Goal: Find specific page/section: Find specific page/section

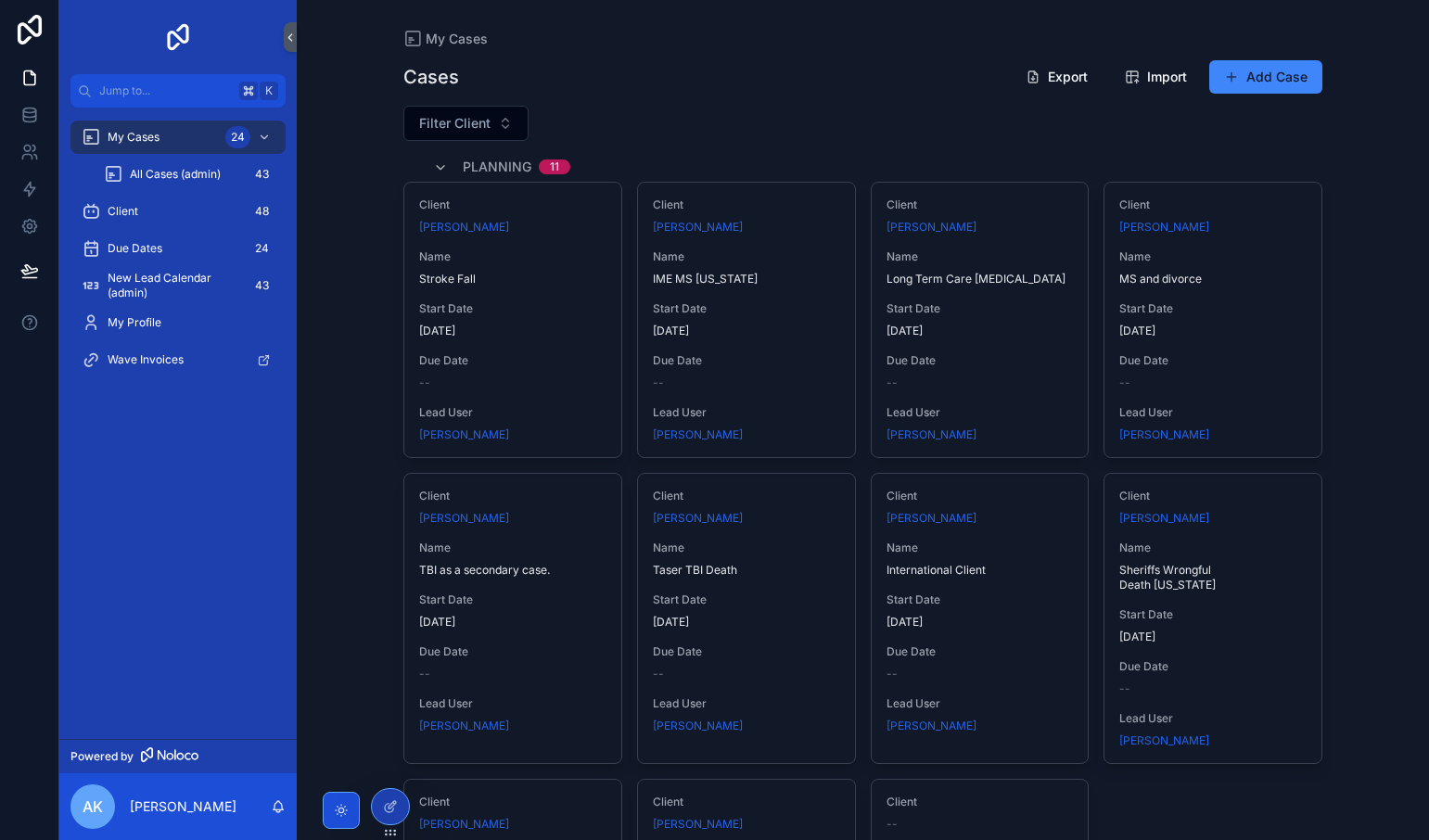
click at [342, 804] on icon "scrollable content" at bounding box center [341, 809] width 14 height 14
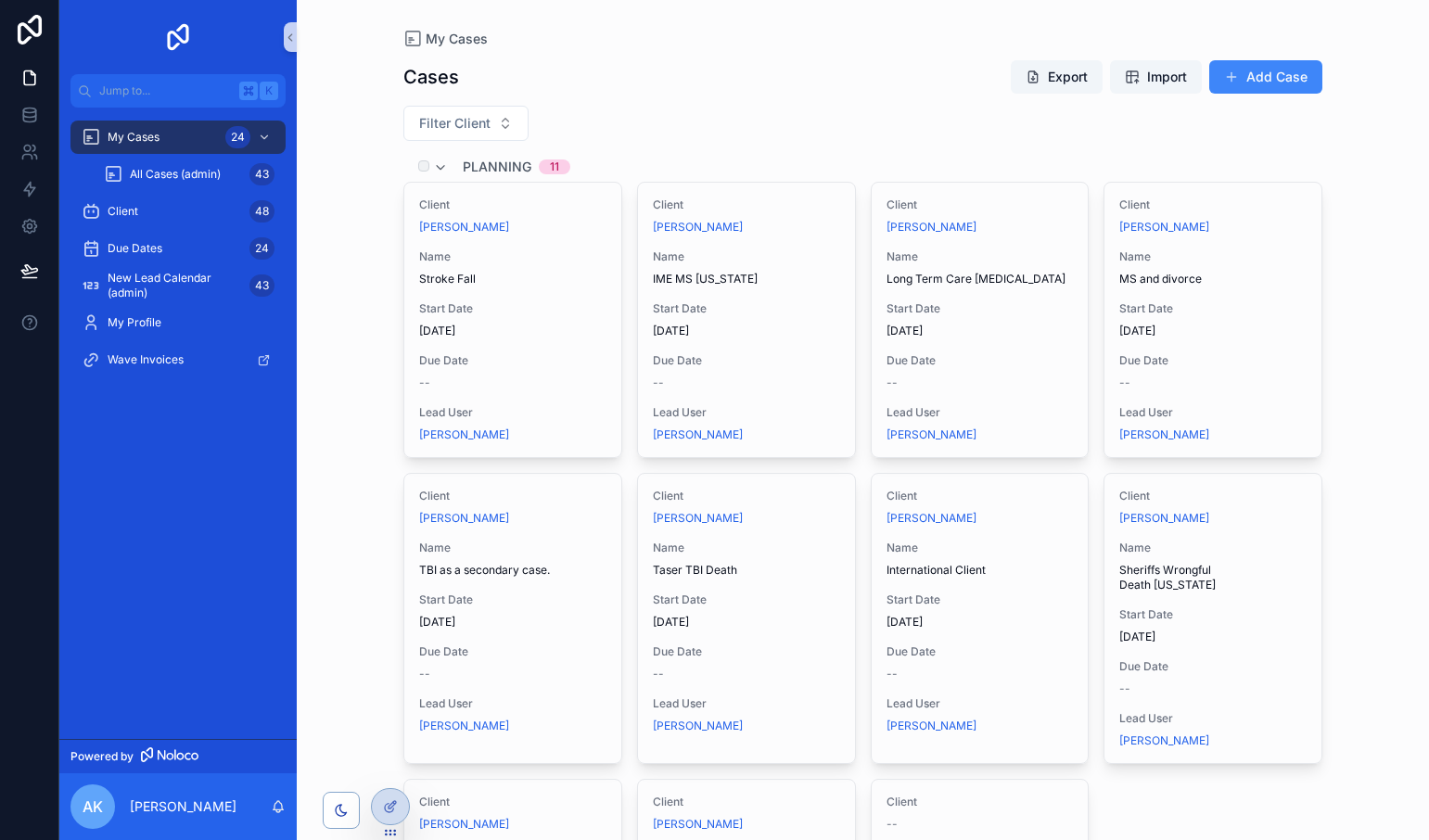
click at [449, 162] on div "Planning 11" at bounding box center [501, 166] width 137 height 30
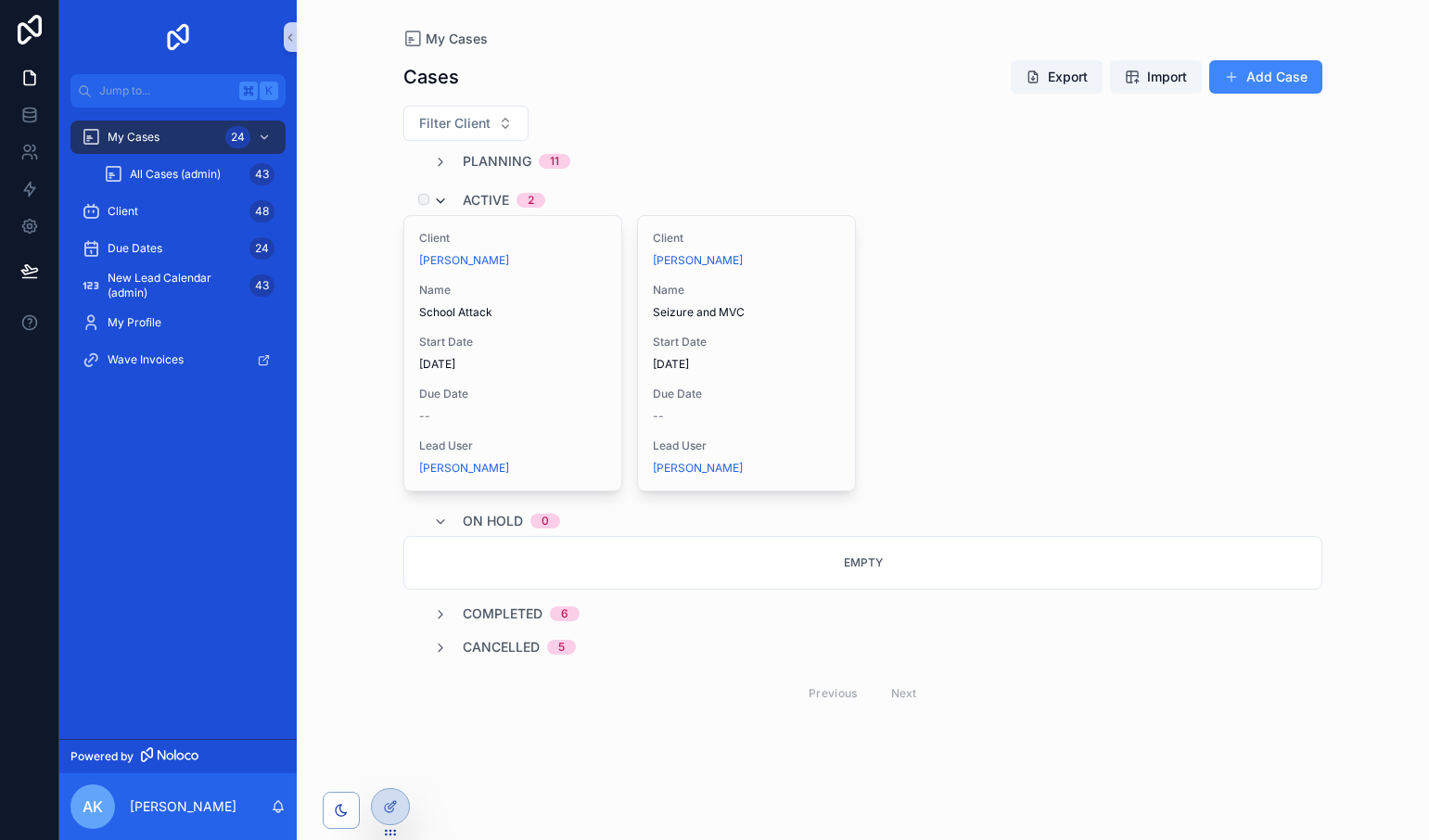
click at [441, 193] on span "scrollable content" at bounding box center [440, 200] width 14 height 14
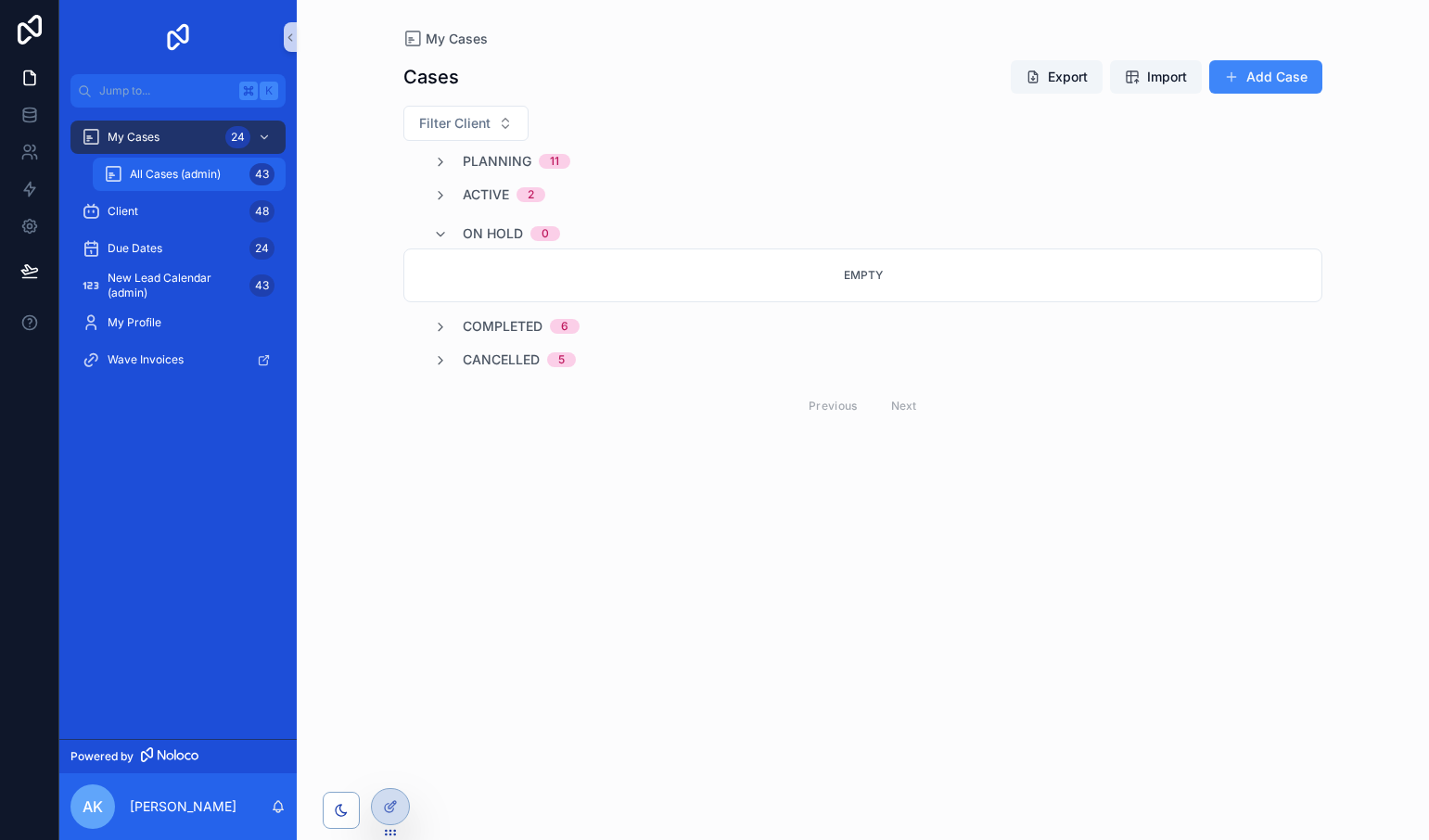
click at [185, 179] on span "All Cases (admin)" at bounding box center [175, 174] width 91 height 14
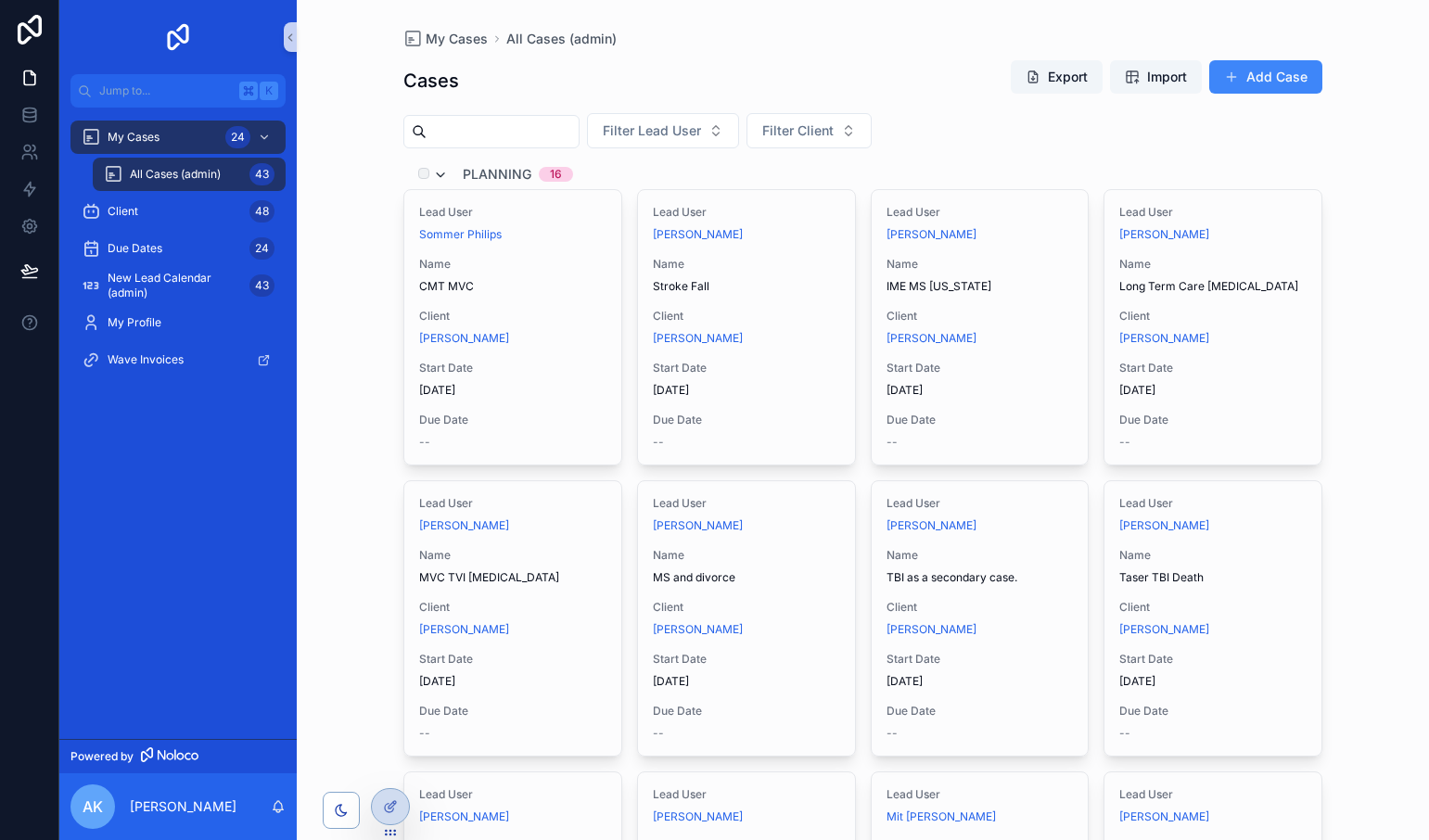
click at [447, 167] on span "scrollable content" at bounding box center [440, 174] width 14 height 14
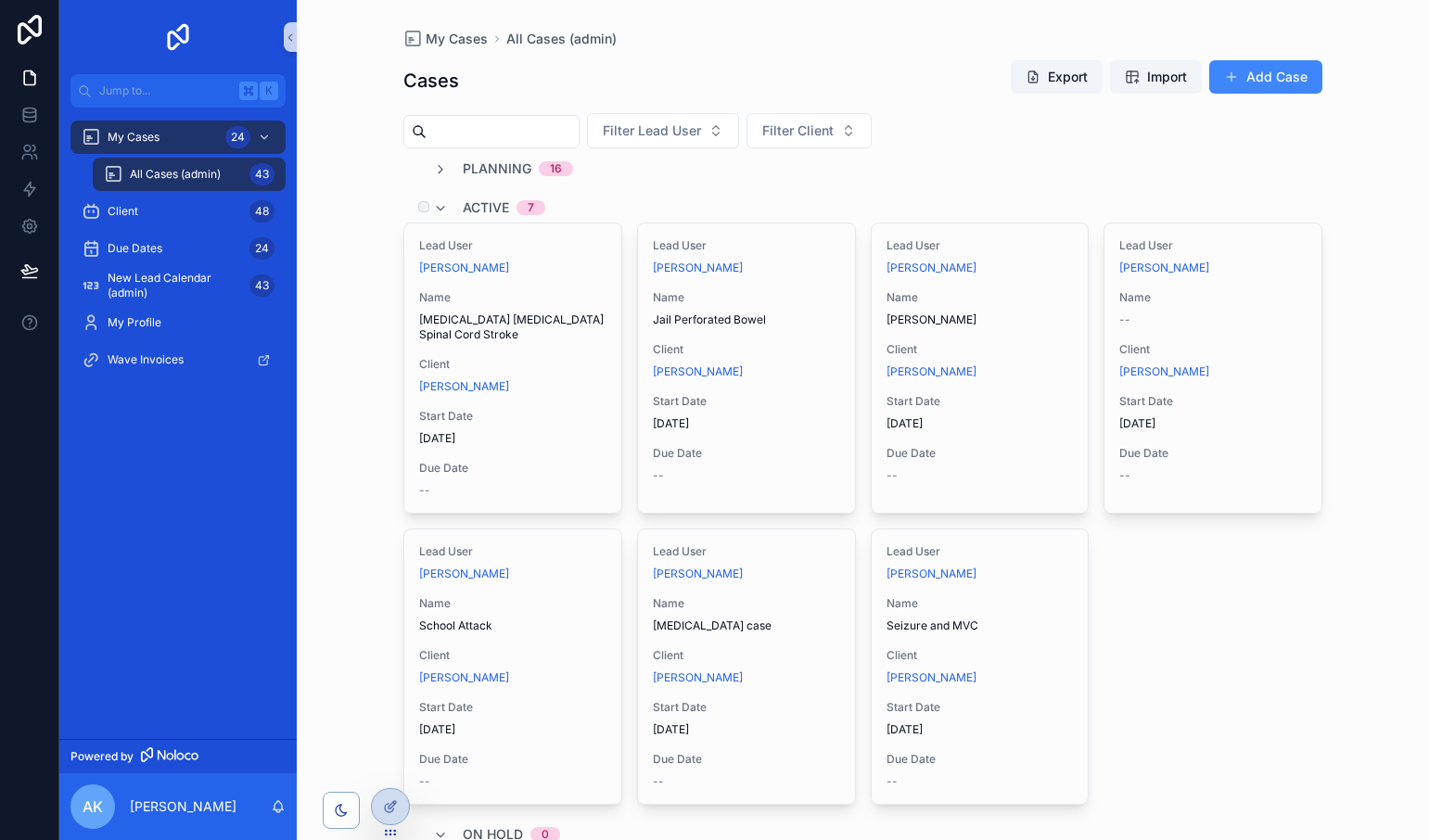
click at [448, 205] on div "Active 7" at bounding box center [489, 207] width 112 height 30
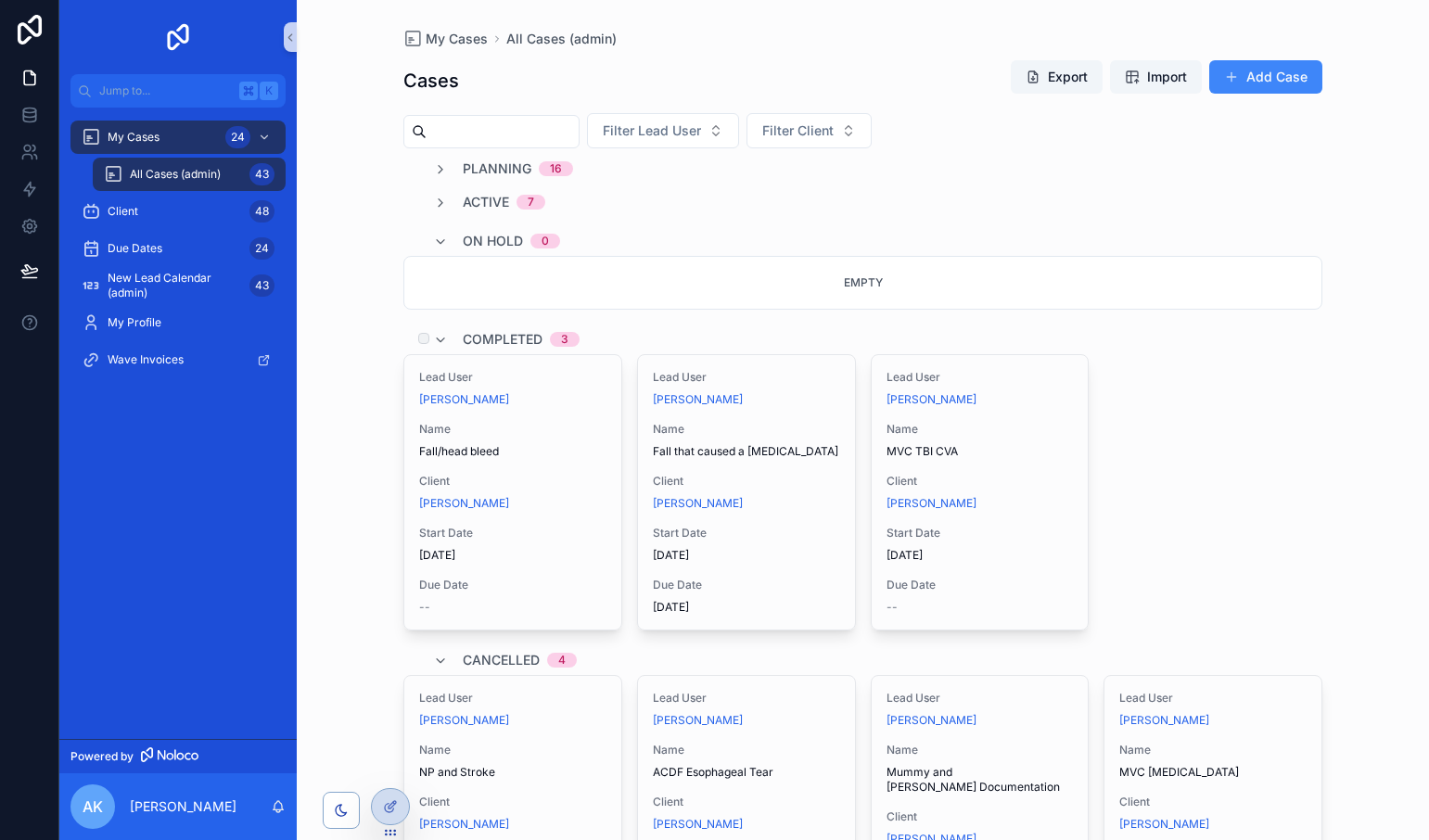
click at [448, 338] on div "Completed 3" at bounding box center [506, 339] width 147 height 30
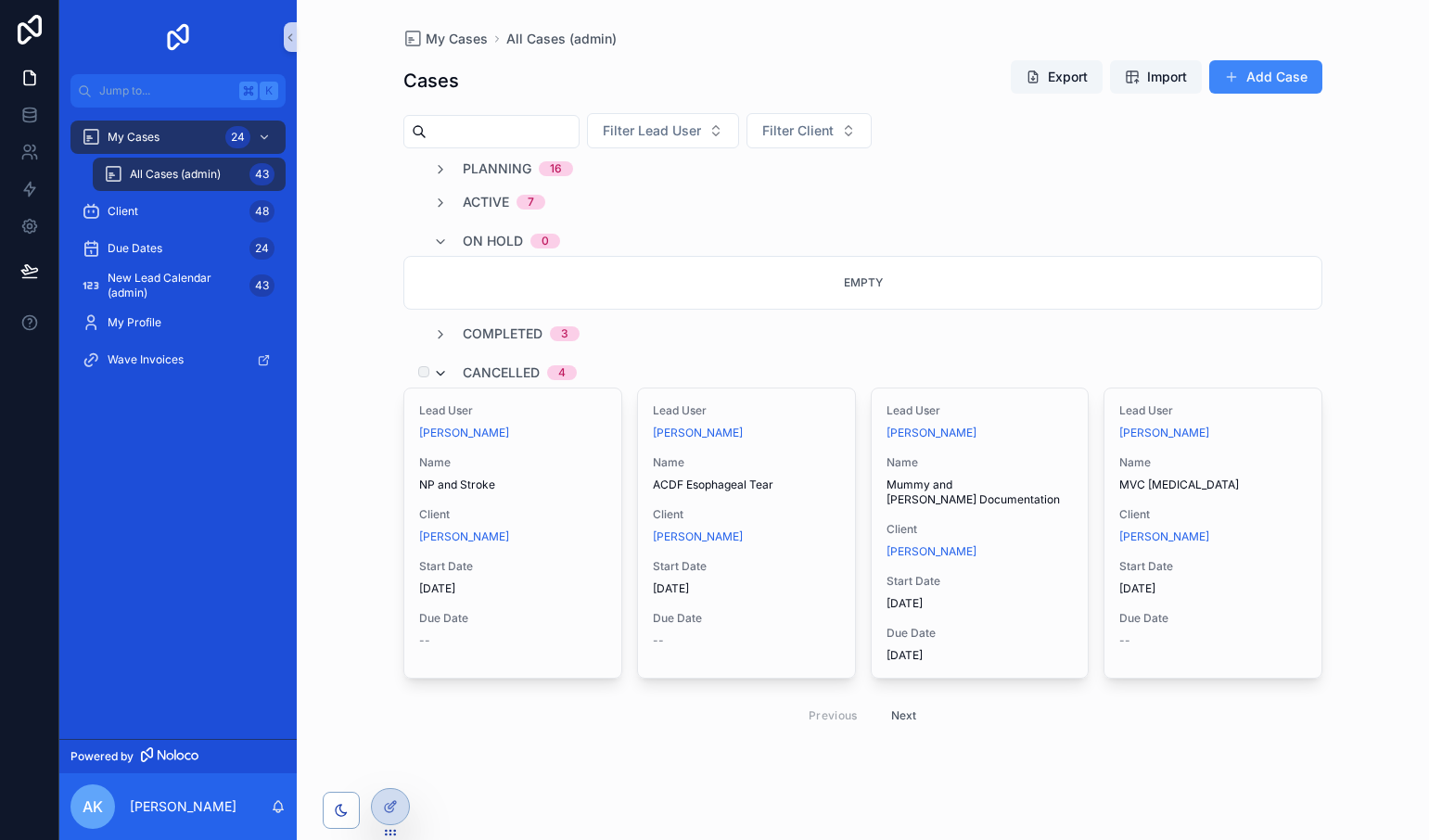
click at [444, 377] on icon "scrollable content" at bounding box center [440, 372] width 14 height 14
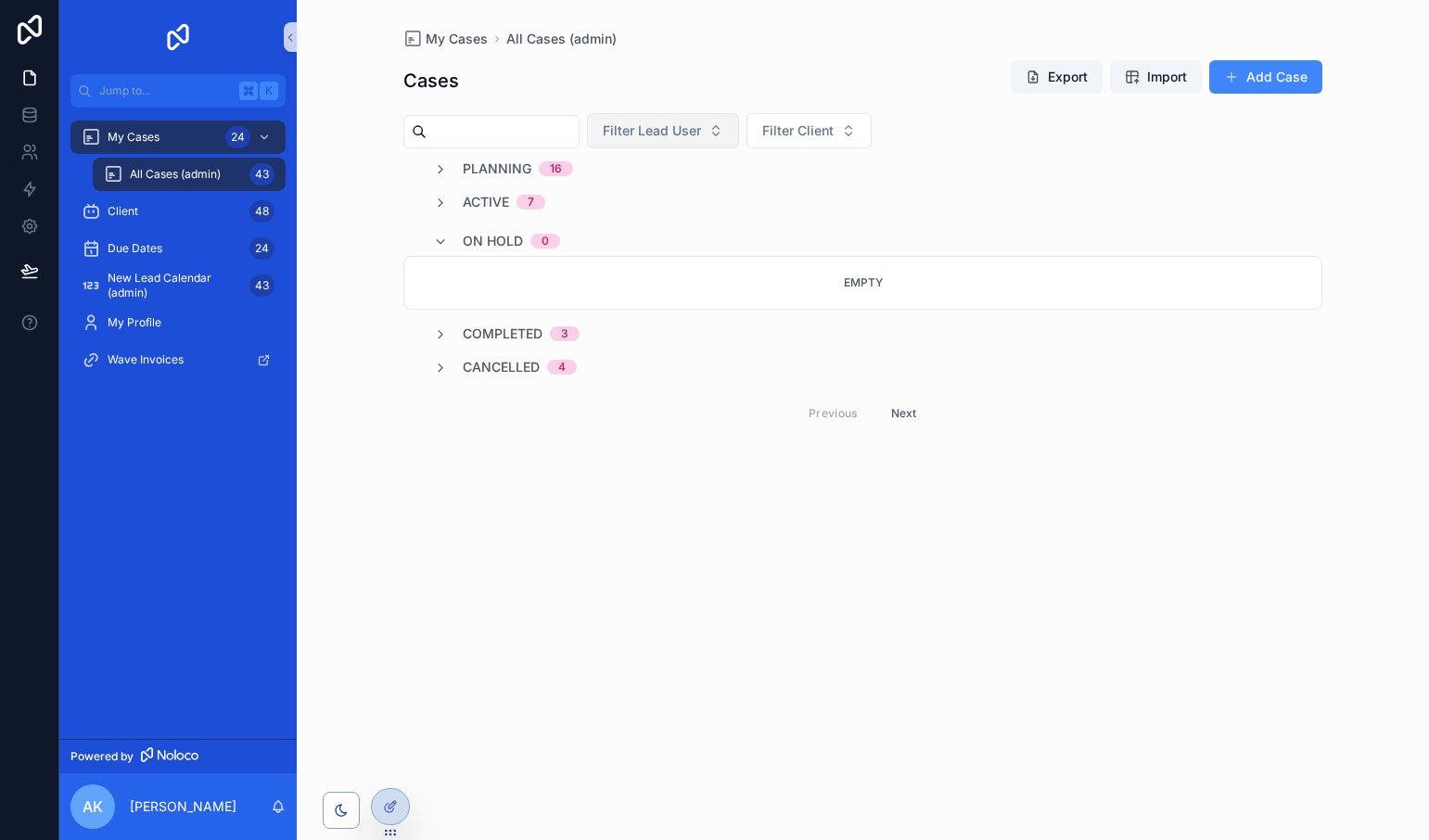
click at [739, 133] on button "Filter Lead User" at bounding box center [663, 131] width 152 height 36
click at [701, 135] on span "Filter Lead User" at bounding box center [652, 130] width 98 height 18
click at [834, 132] on span "Filter Client" at bounding box center [798, 130] width 71 height 18
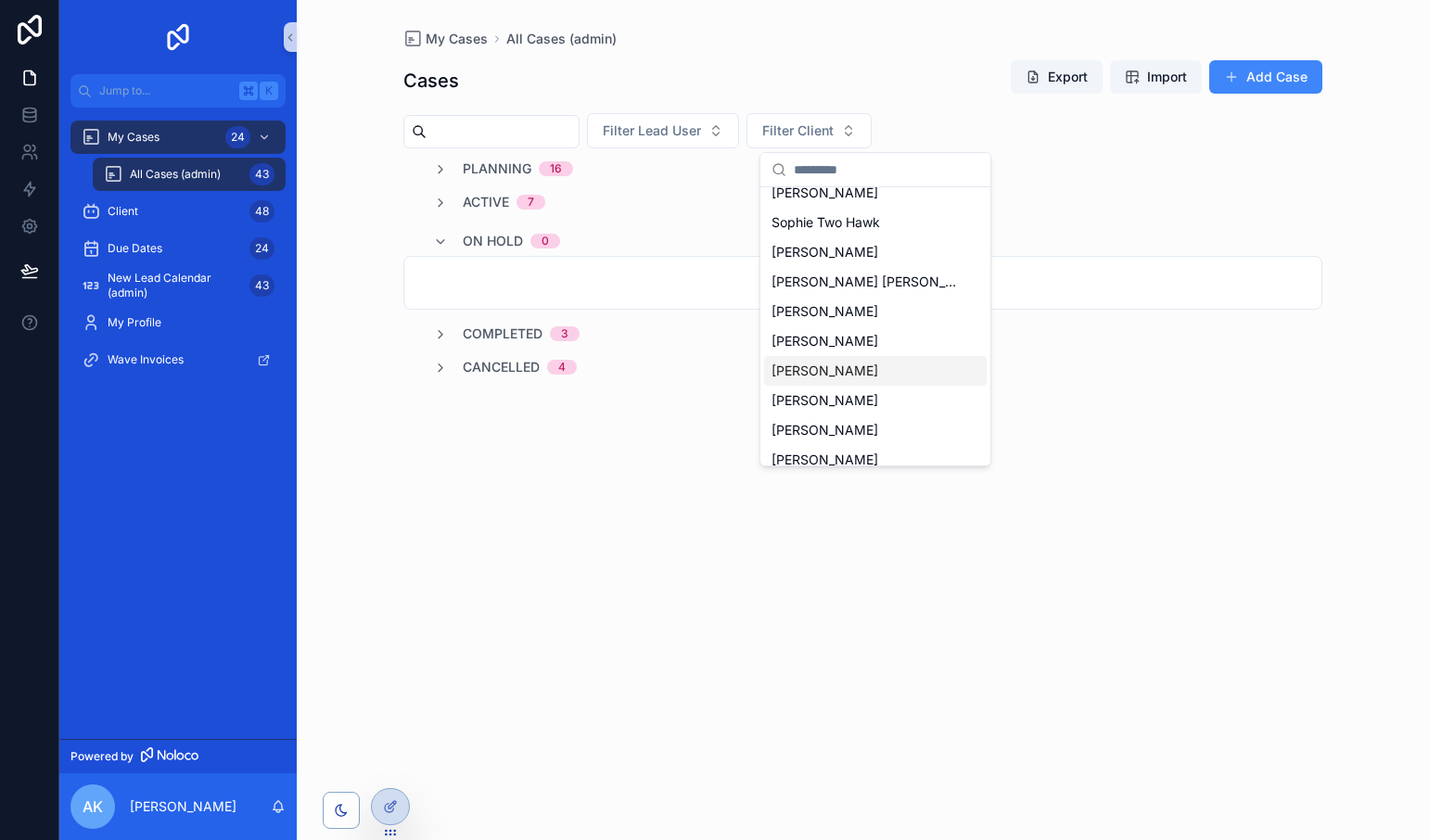
click at [826, 383] on div "[PERSON_NAME] [PERSON_NAME] [PERSON_NAME] [PERSON_NAME] [PERSON_NAME] [PERSON_N…" at bounding box center [876, 415] width 223 height 1424
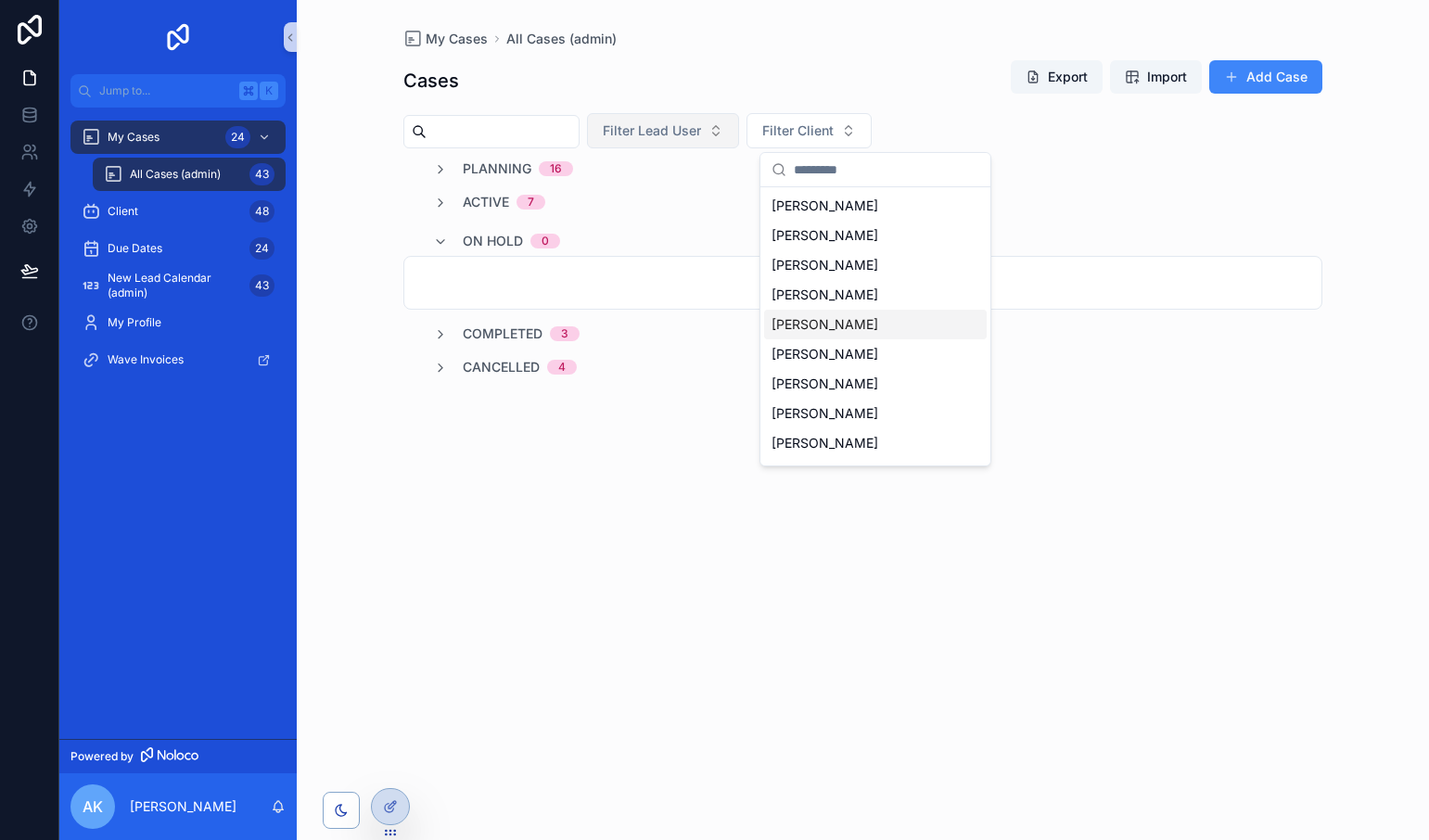
click at [705, 143] on button "Filter Lead User" at bounding box center [663, 131] width 152 height 36
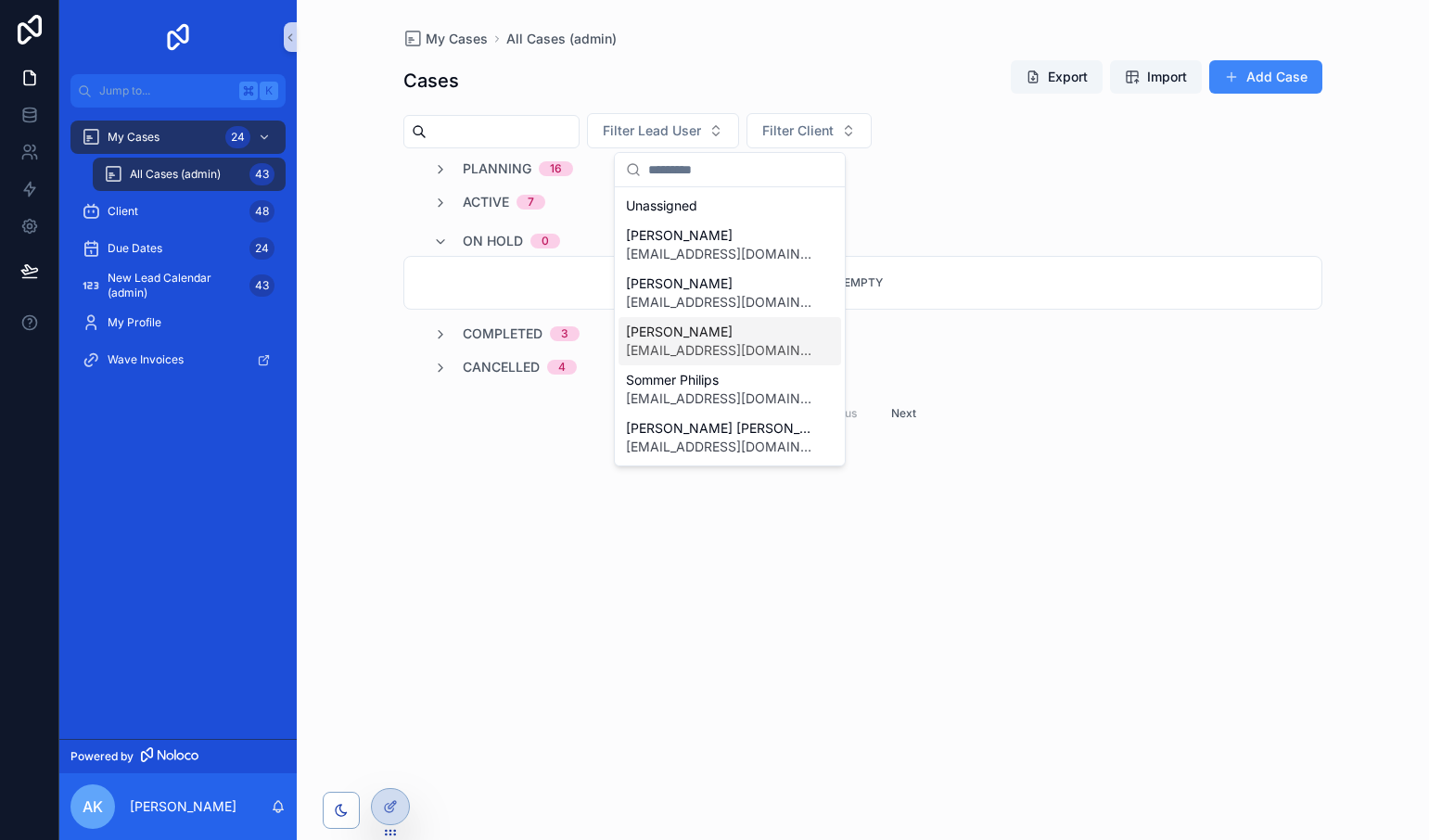
scroll to position [145, 0]
click at [420, 204] on label "scrollable content" at bounding box center [424, 199] width 12 height 12
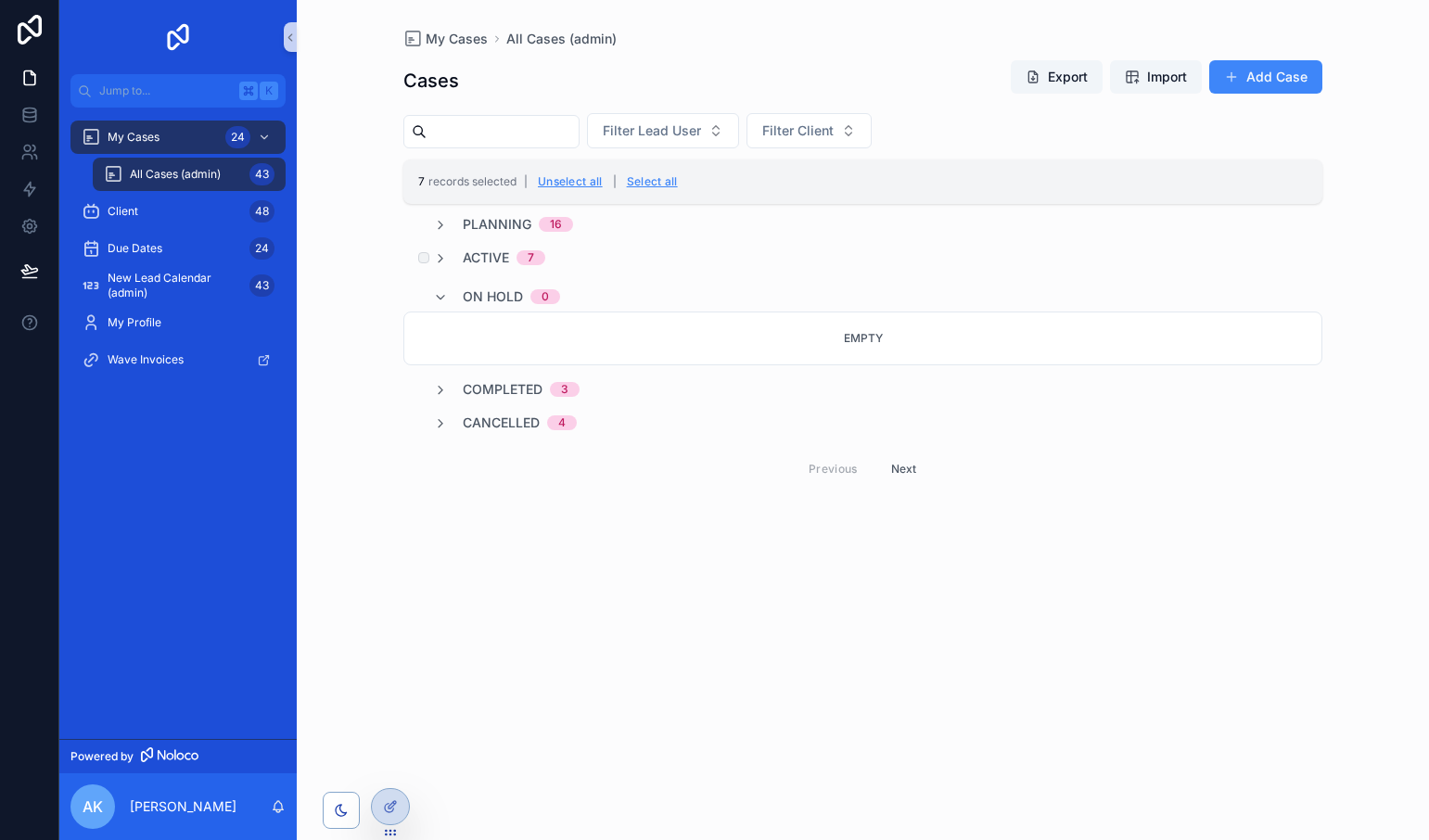
click at [430, 260] on div "scrollable content" at bounding box center [422, 257] width 22 height 18
click at [417, 253] on div "scrollable content" at bounding box center [422, 257] width 22 height 18
click at [429, 261] on div "scrollable content" at bounding box center [422, 257] width 22 height 18
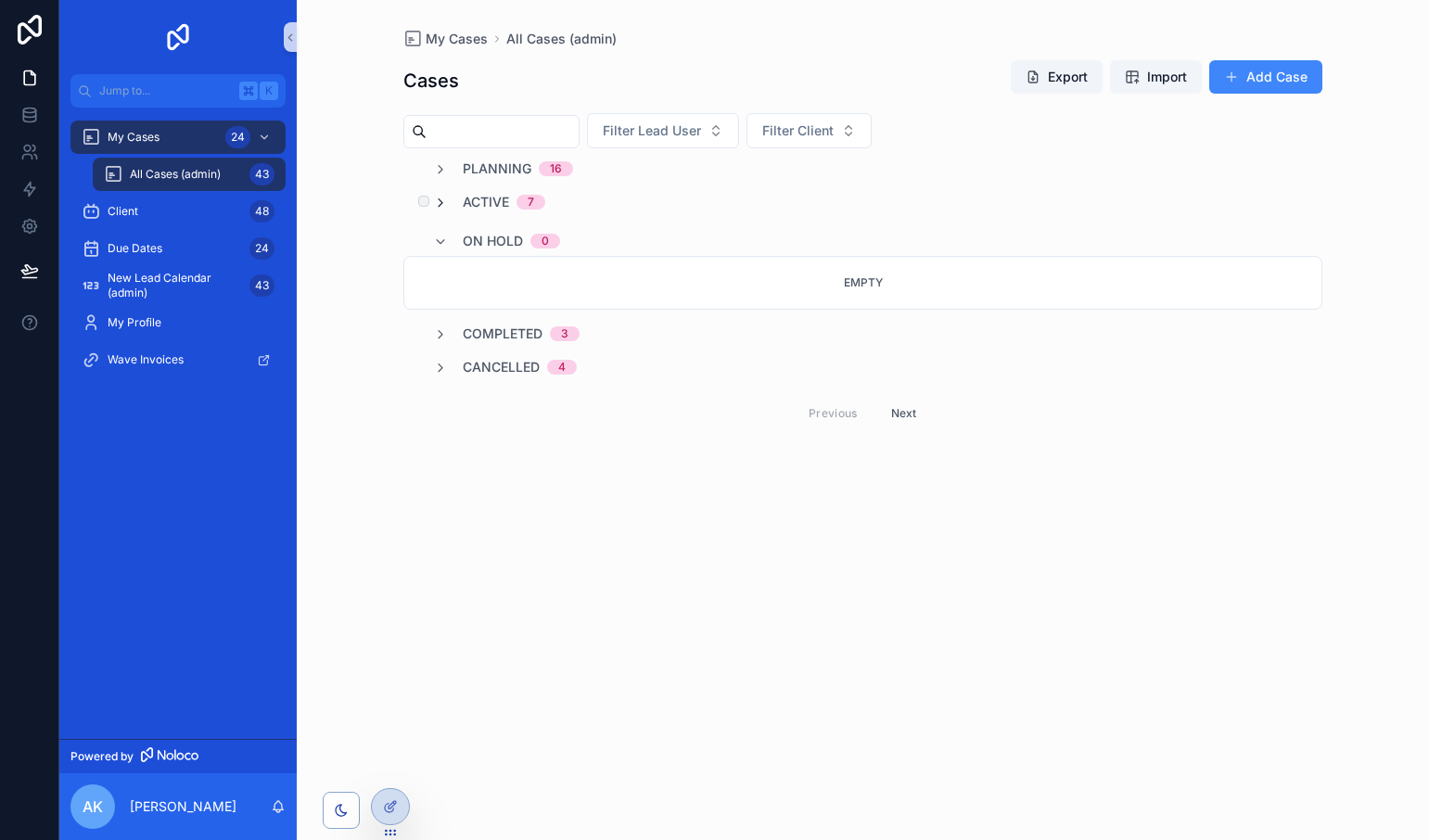
click at [443, 203] on icon "scrollable content" at bounding box center [440, 203] width 14 height 14
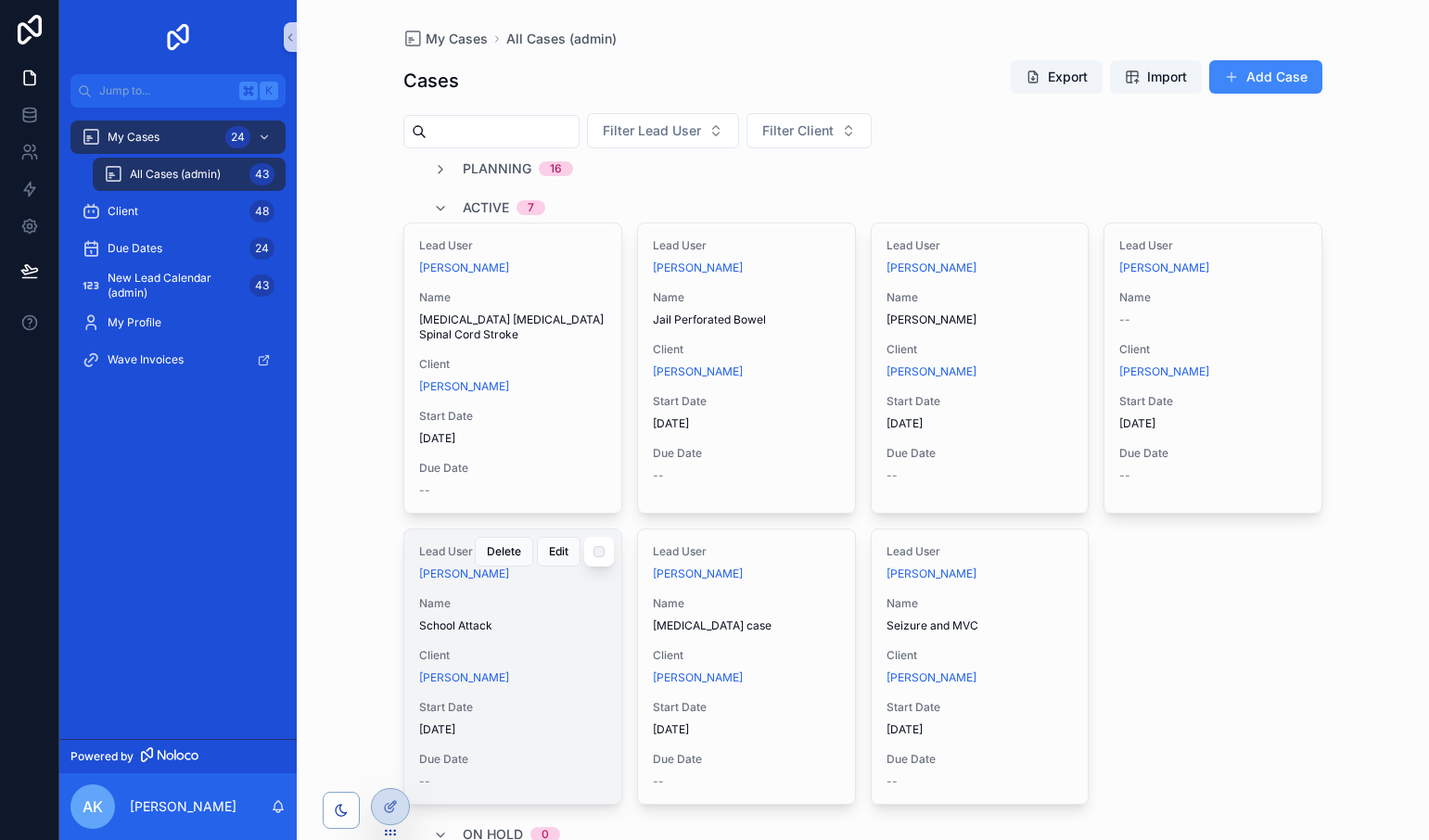
click at [530, 636] on div "Lead User [PERSON_NAME] Name School Attack Client [PERSON_NAME] Start Date [DAT…" at bounding box center [513, 666] width 217 height 275
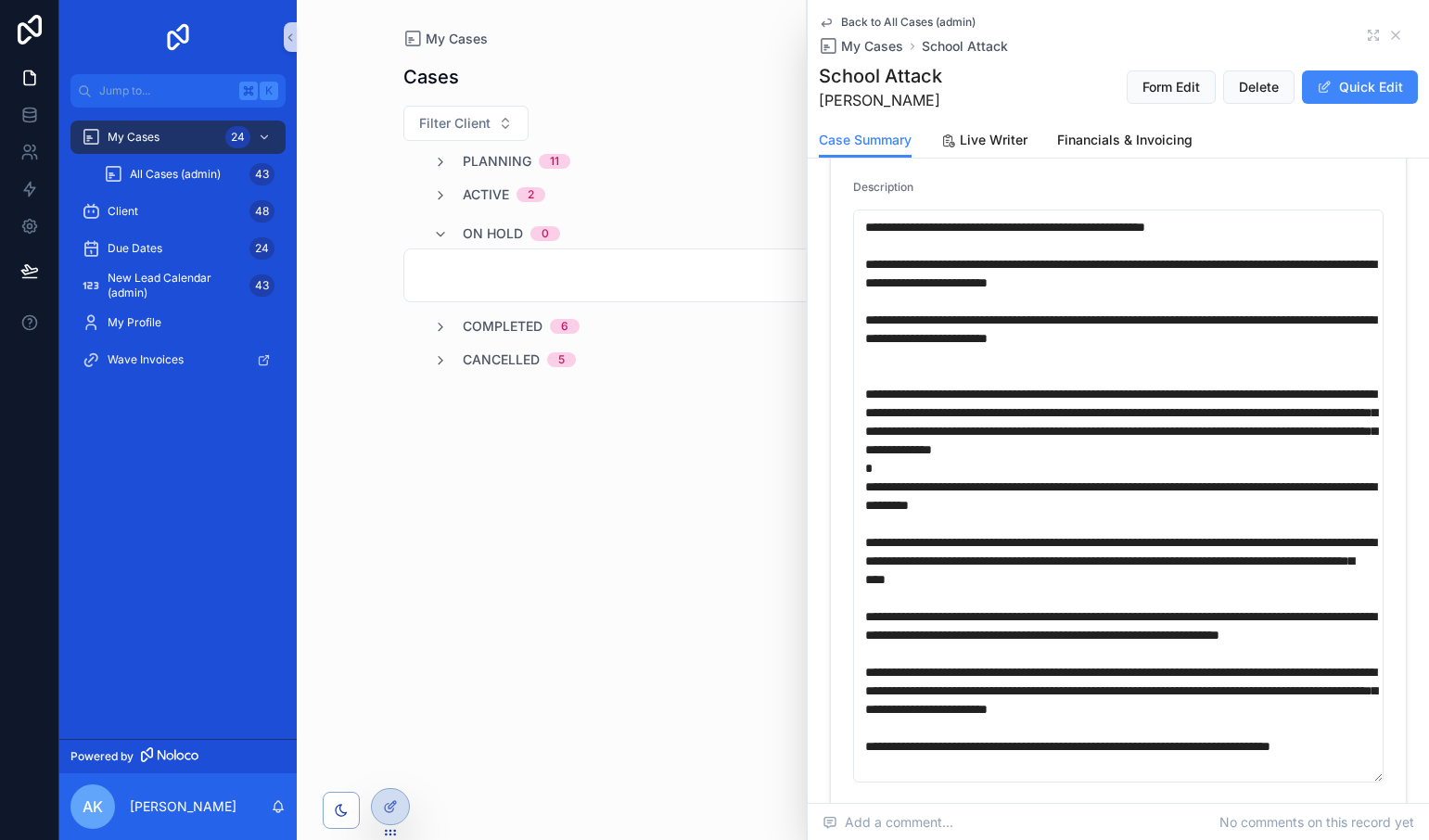
scroll to position [161, 0]
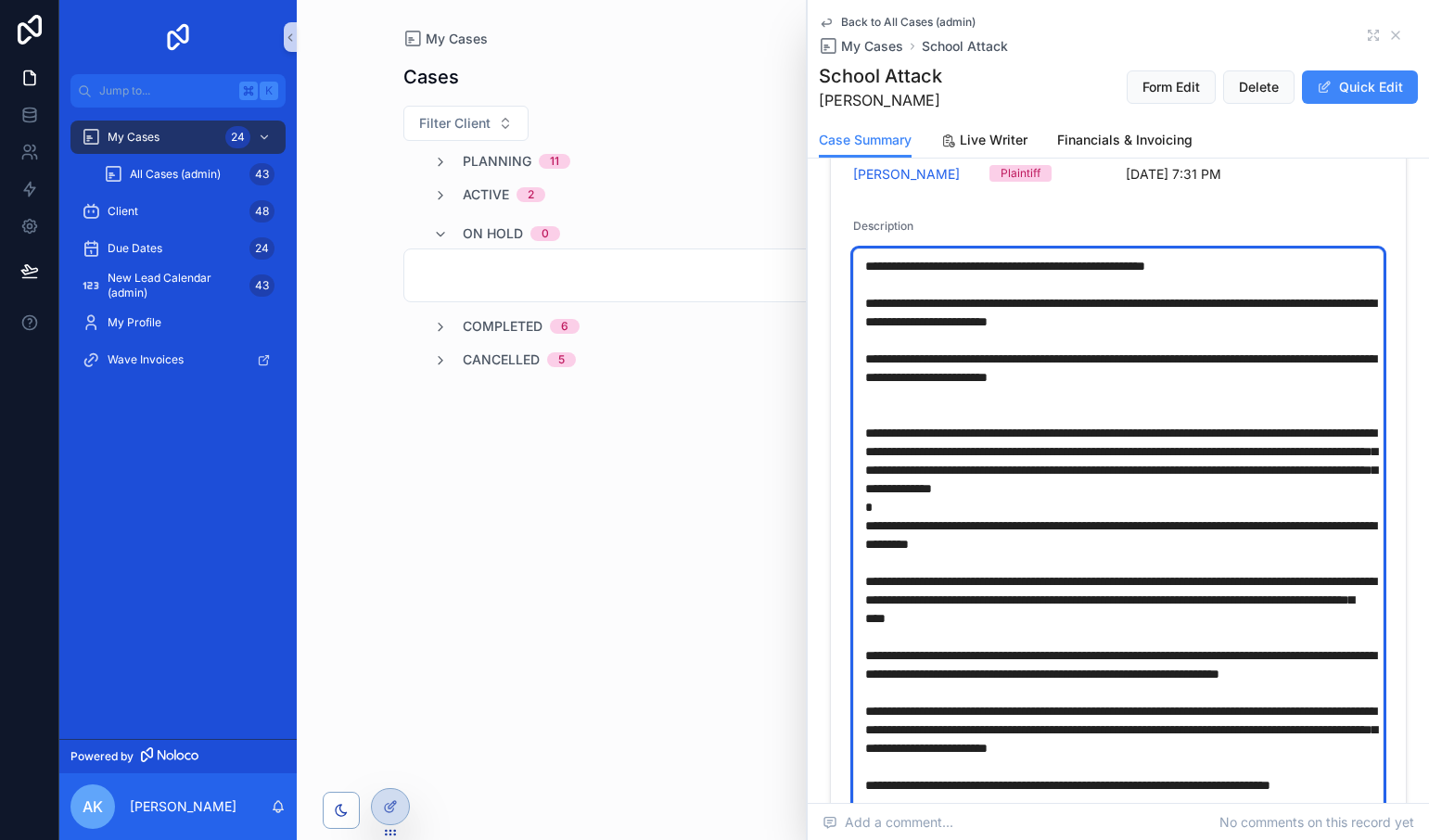
drag, startPoint x: 1039, startPoint y: 263, endPoint x: 1185, endPoint y: 267, distance: 146.1
click at [1185, 267] on textarea "scrollable content" at bounding box center [1118, 535] width 530 height 573
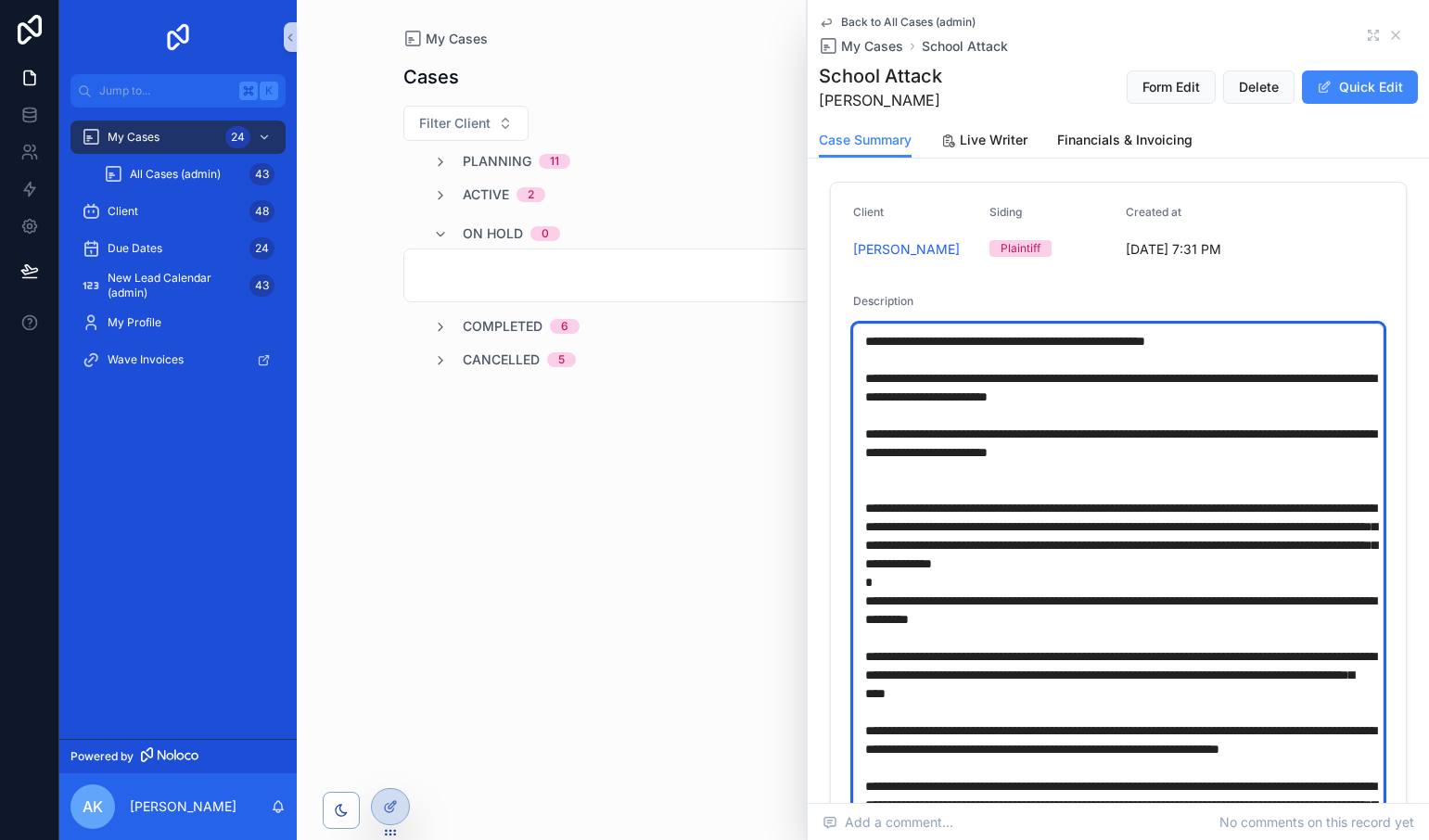
scroll to position [74, 0]
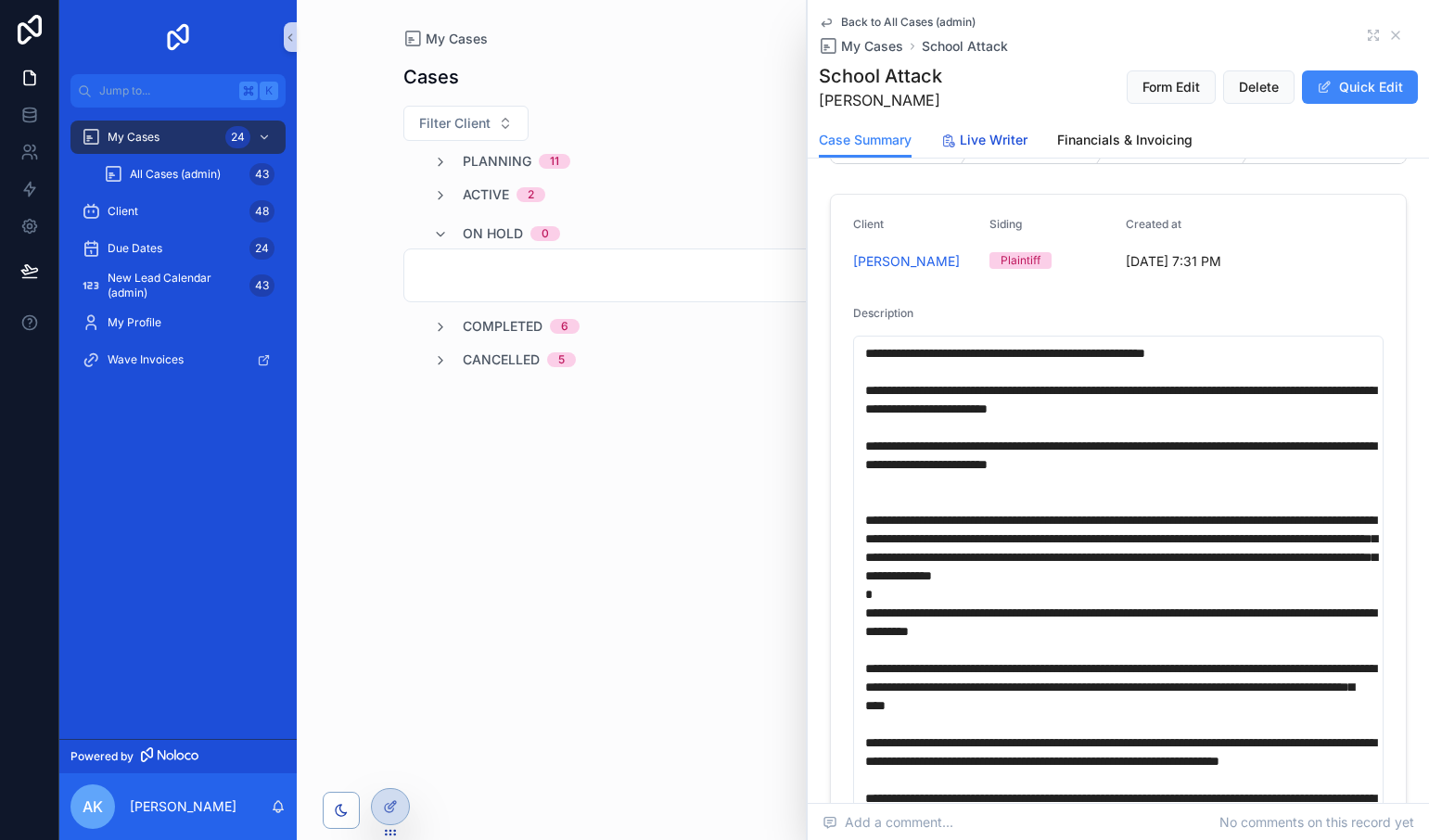
click at [974, 147] on span "Live Writer" at bounding box center [993, 139] width 67 height 18
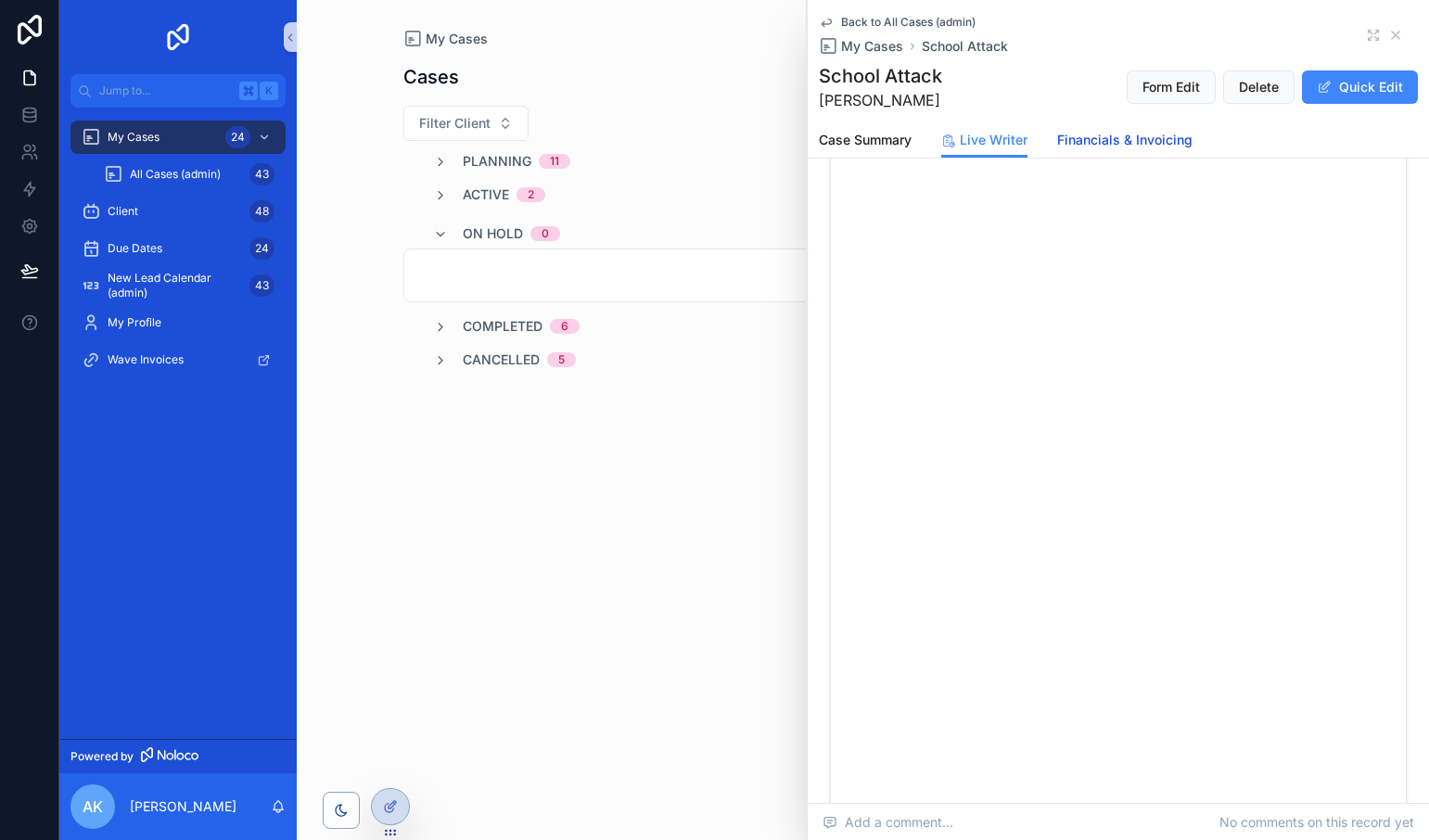
scroll to position [85, 0]
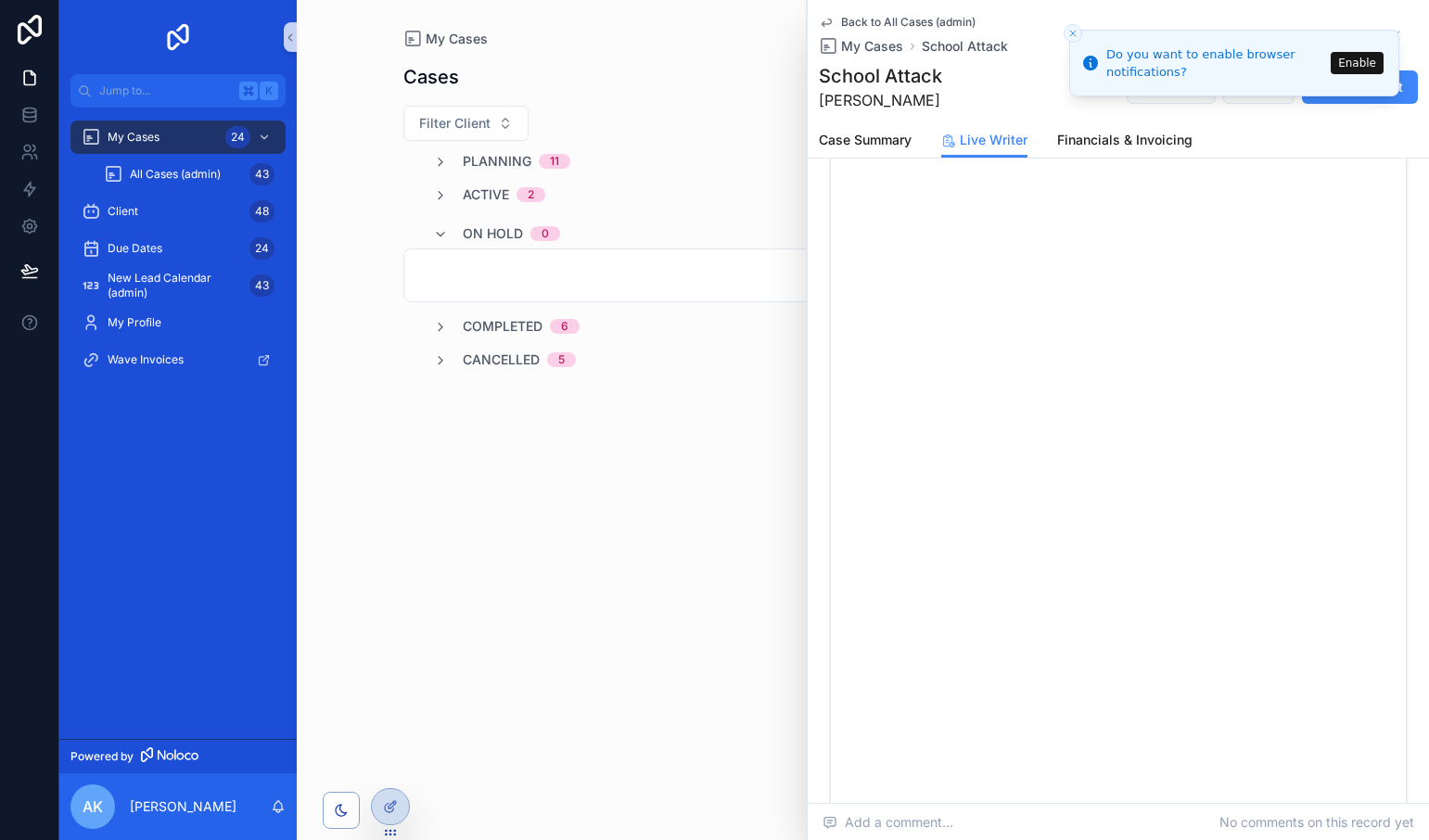
click at [1356, 65] on button "Enable" at bounding box center [1357, 62] width 53 height 22
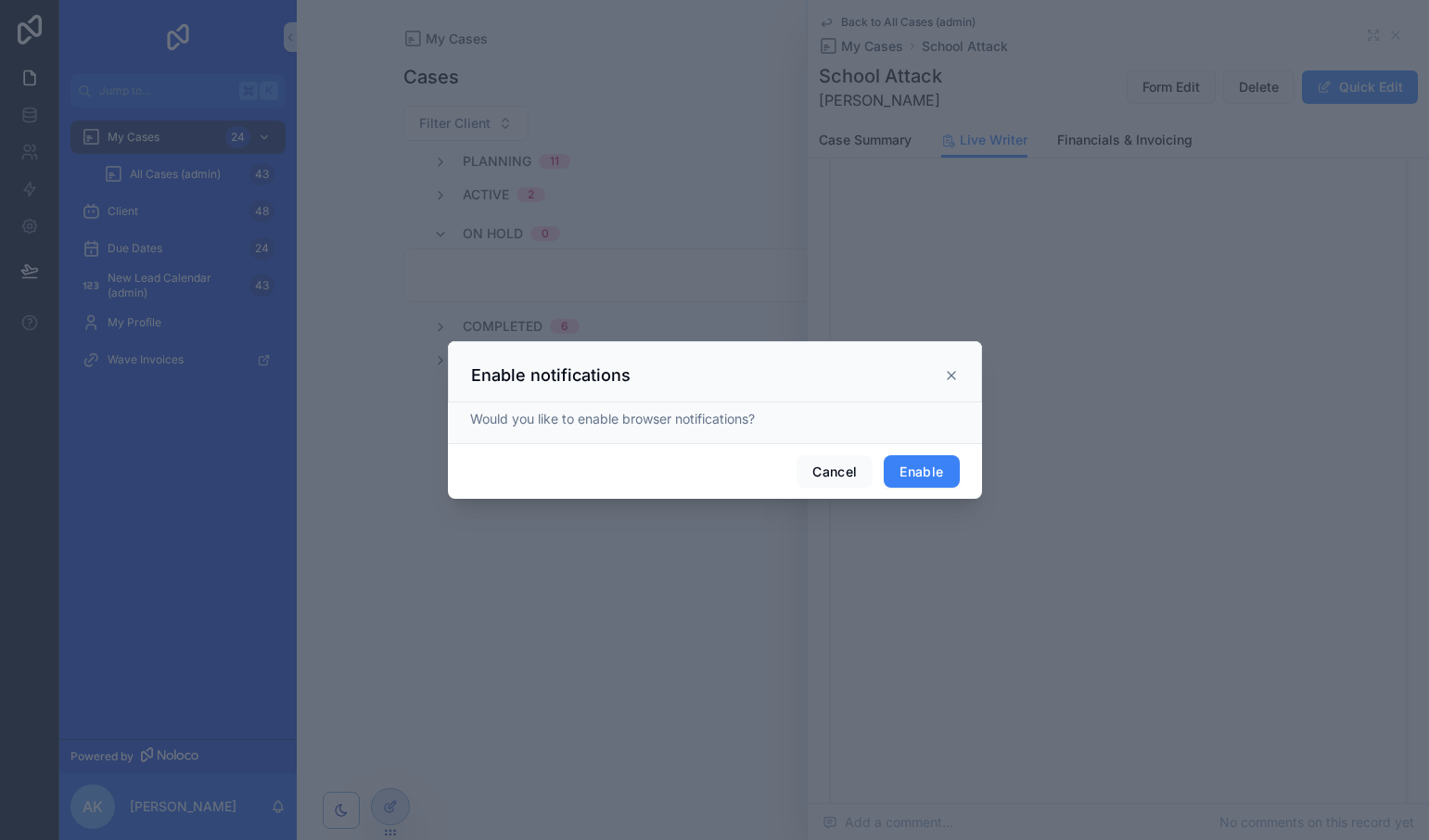
click at [910, 471] on button "Enable" at bounding box center [921, 471] width 75 height 34
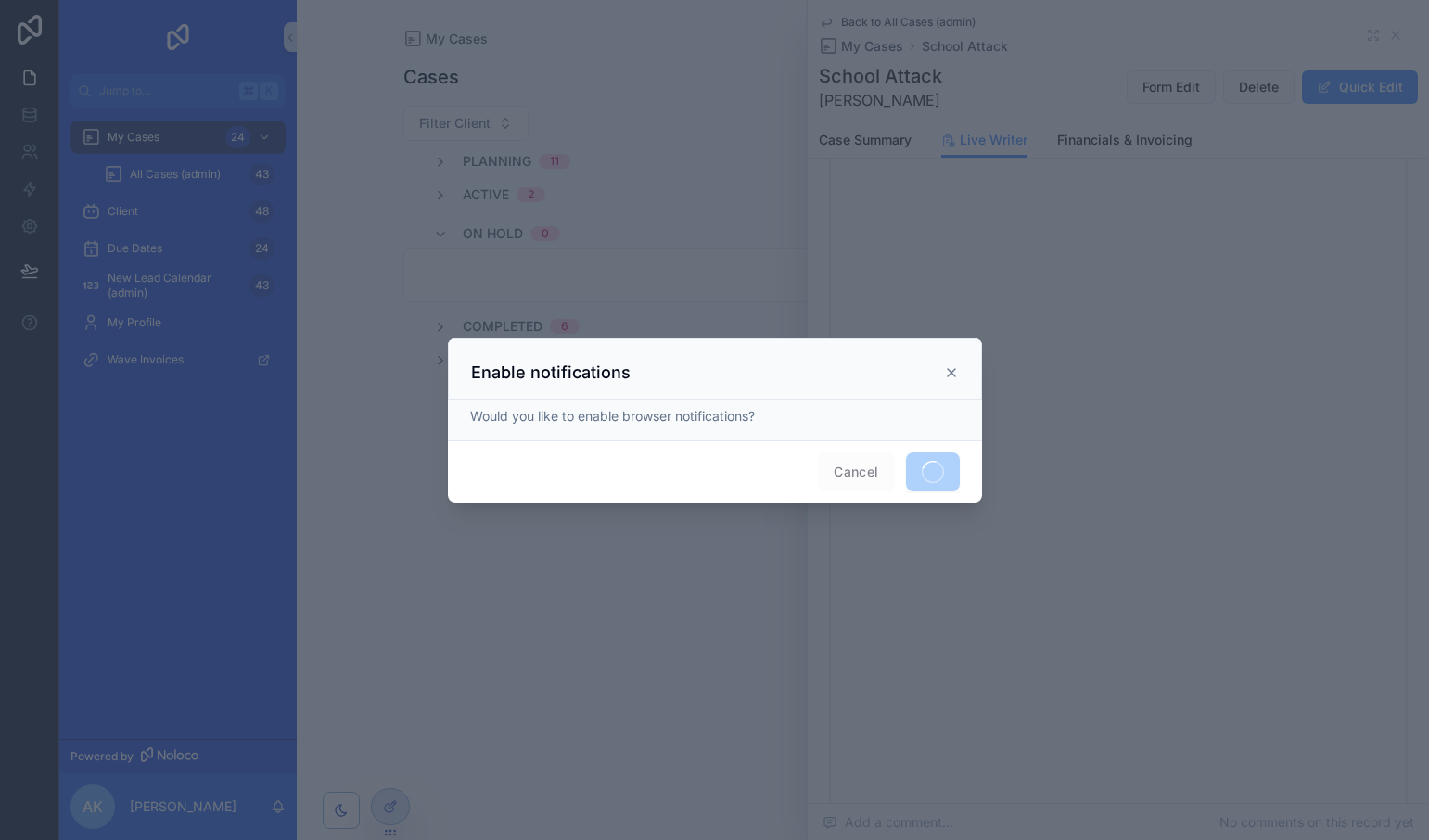
click at [948, 370] on icon at bounding box center [951, 372] width 14 height 14
click at [949, 373] on icon at bounding box center [951, 372] width 14 height 14
